Goal: Complete application form

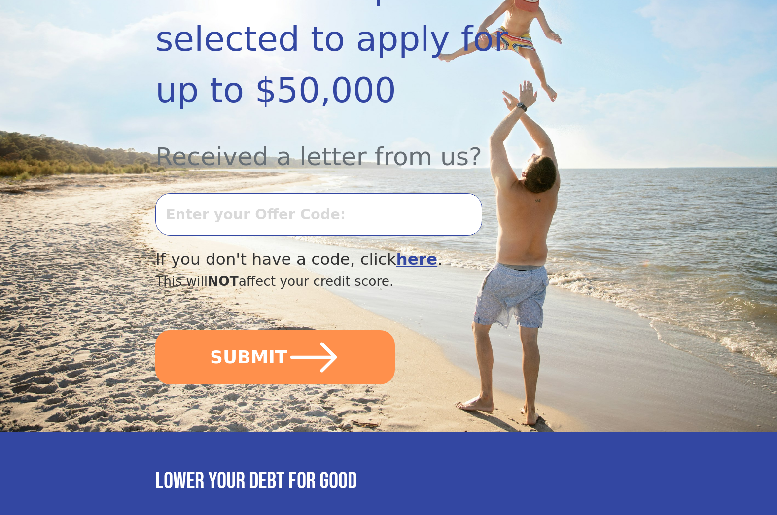
scroll to position [290, 0]
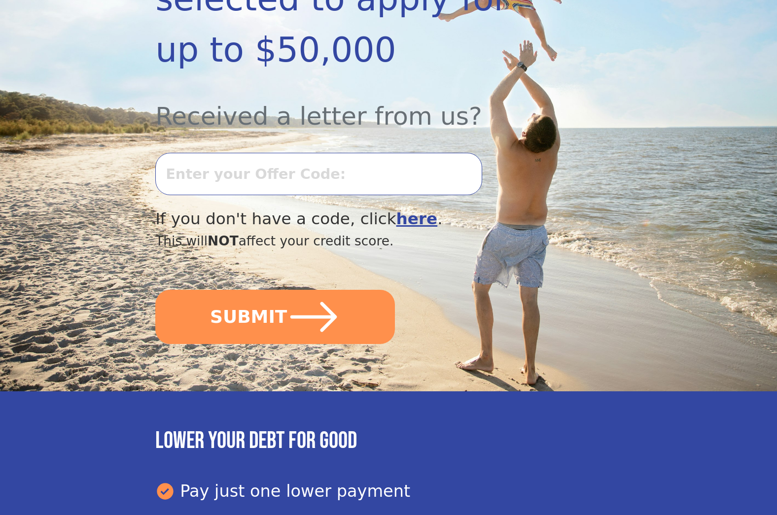
click at [396, 209] on b "here" at bounding box center [416, 218] width 41 height 19
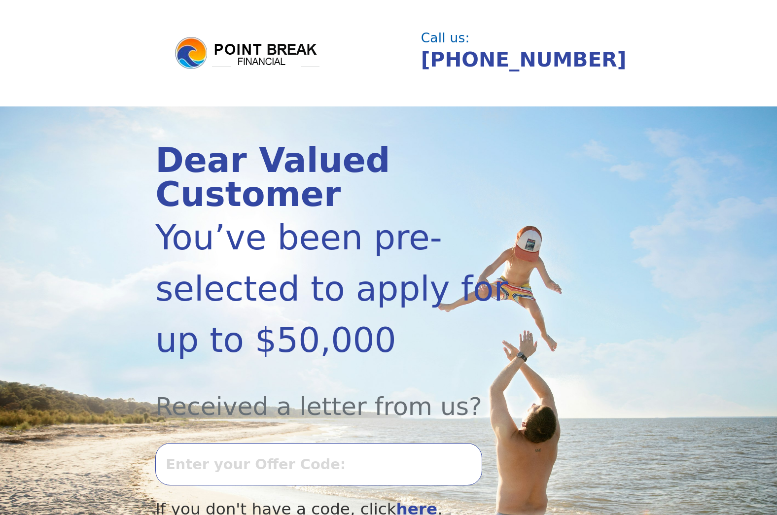
scroll to position [264, 0]
